Goal: Task Accomplishment & Management: Manage account settings

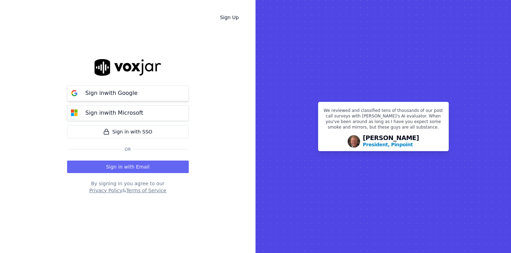
click at [146, 98] on button "Sign in with Google" at bounding box center [128, 94] width 122 height 16
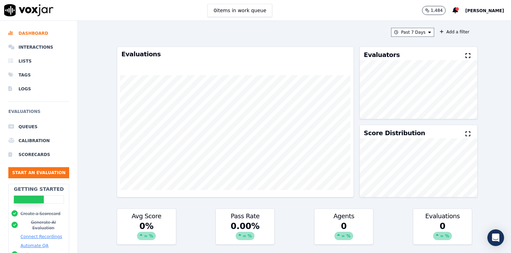
click at [485, 6] on button "[PERSON_NAME]" at bounding box center [488, 10] width 46 height 8
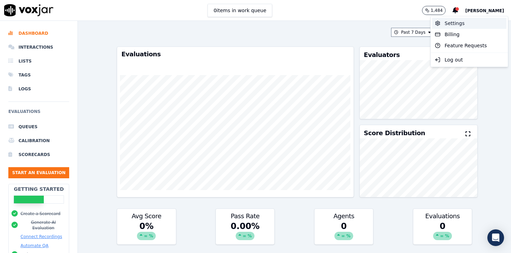
click at [474, 23] on div "Settings" at bounding box center [469, 23] width 74 height 11
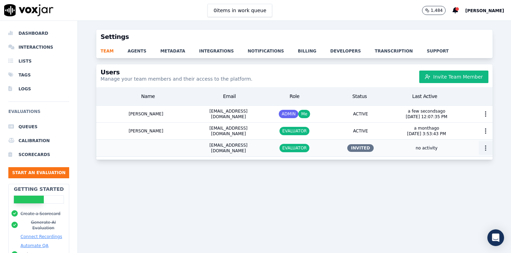
click at [486, 150] on circle "button" at bounding box center [486, 150] width 1 height 1
click at [469, 164] on div "Resend Invite" at bounding box center [483, 162] width 53 height 11
click at [486, 150] on circle "button" at bounding box center [486, 150] width 1 height 1
click at [473, 175] on div "Generate Invite Link" at bounding box center [483, 177] width 53 height 18
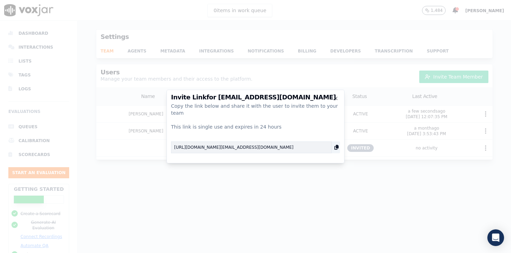
click at [338, 145] on icon "button" at bounding box center [336, 148] width 7 height 8
click at [337, 99] on icon "button" at bounding box center [336, 99] width 6 height 6
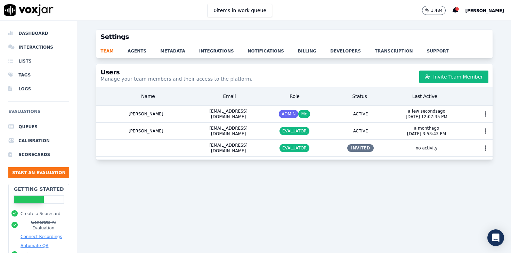
click at [305, 173] on div "Users Manage your team members and their access to the platform. Invite Team Me…" at bounding box center [294, 154] width 433 height 181
click at [461, 75] on button "Invite Team Member" at bounding box center [454, 77] width 69 height 13
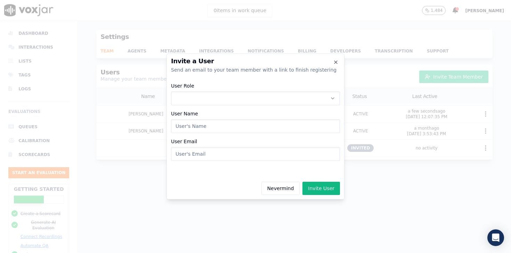
click at [232, 100] on button "User Role" at bounding box center [255, 98] width 169 height 14
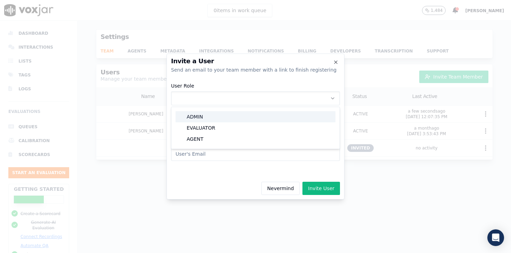
click at [218, 116] on div "ADMIN" at bounding box center [256, 116] width 160 height 11
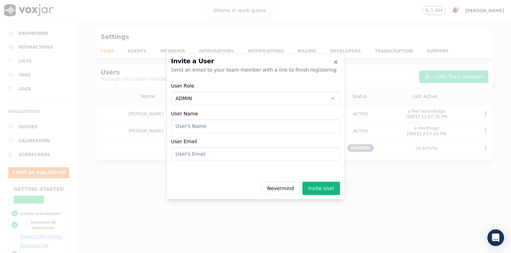
click at [218, 122] on input "User Name" at bounding box center [255, 126] width 169 height 14
type input "[PERSON_NAME]"
click at [216, 153] on input "User Email" at bounding box center [255, 154] width 169 height 14
type input "[EMAIL_ADDRESS][DOMAIN_NAME]"
click at [311, 185] on button "Invite User" at bounding box center [322, 188] width 38 height 13
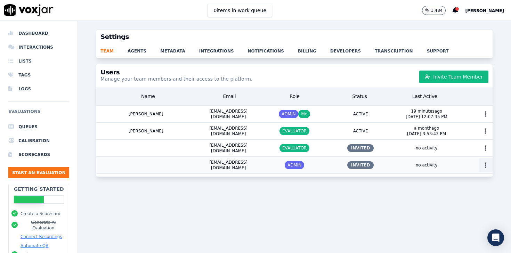
click at [482, 162] on icon "button" at bounding box center [485, 165] width 7 height 7
click at [470, 188] on div "Generate Invite Link" at bounding box center [473, 187] width 55 height 11
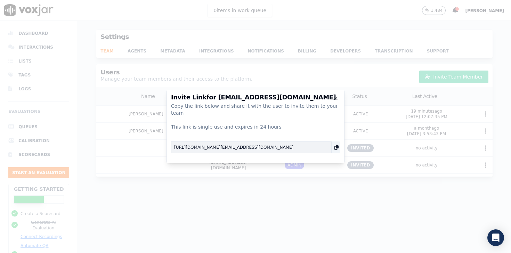
click at [337, 144] on icon "button" at bounding box center [336, 148] width 7 height 8
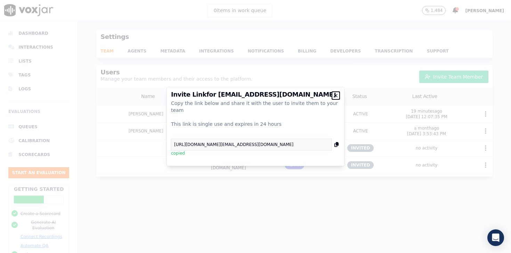
click at [336, 98] on icon "button" at bounding box center [336, 96] width 6 height 6
